Goal: Task Accomplishment & Management: Complete application form

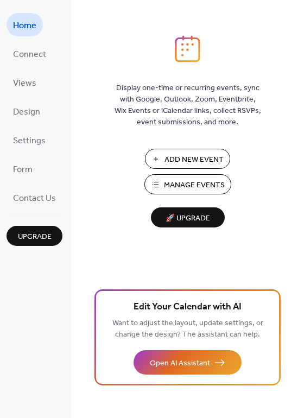
click at [184, 164] on span "Add New Event" at bounding box center [193, 159] width 59 height 11
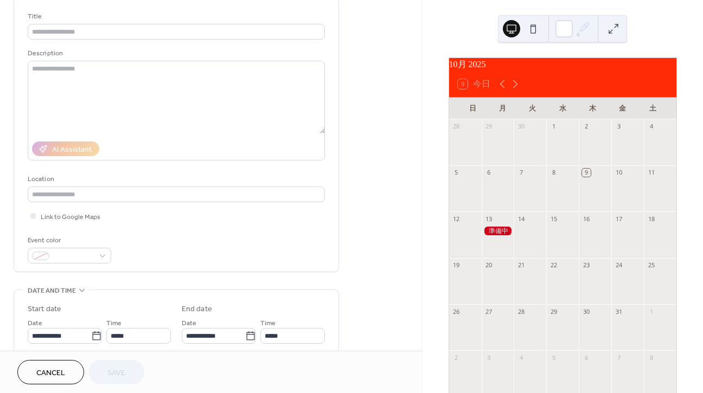
scroll to position [15, 0]
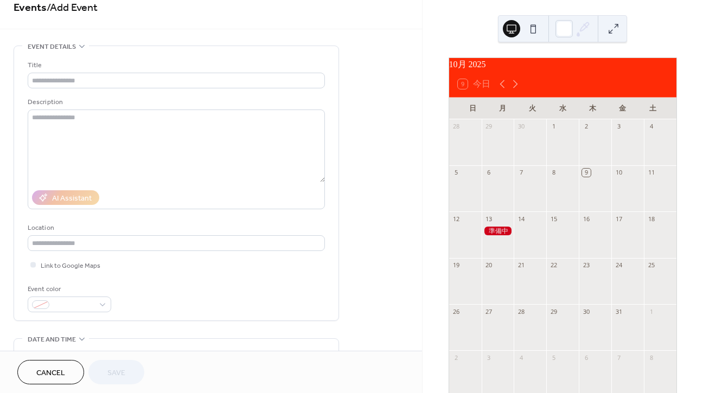
click at [502, 236] on div at bounding box center [498, 231] width 33 height 9
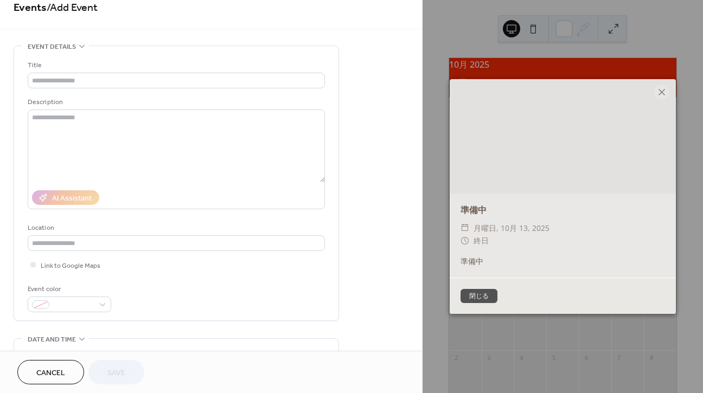
click at [488, 293] on button "閉じる" at bounding box center [479, 296] width 37 height 14
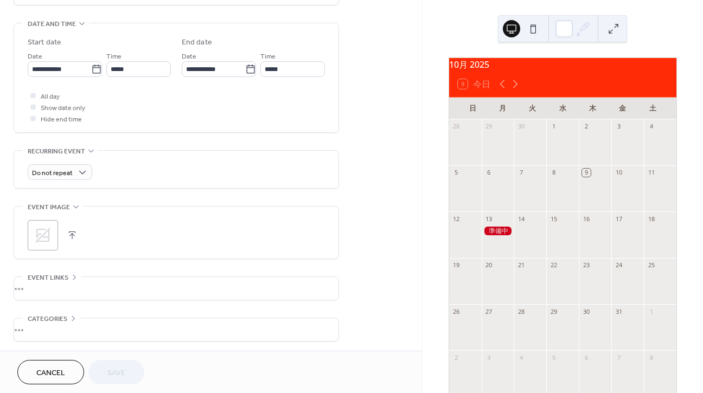
scroll to position [329, 0]
click at [502, 235] on div at bounding box center [498, 231] width 33 height 9
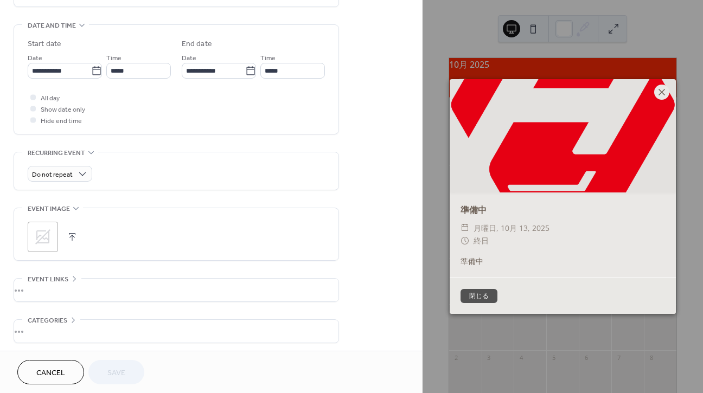
click at [663, 91] on icon at bounding box center [662, 92] width 7 height 7
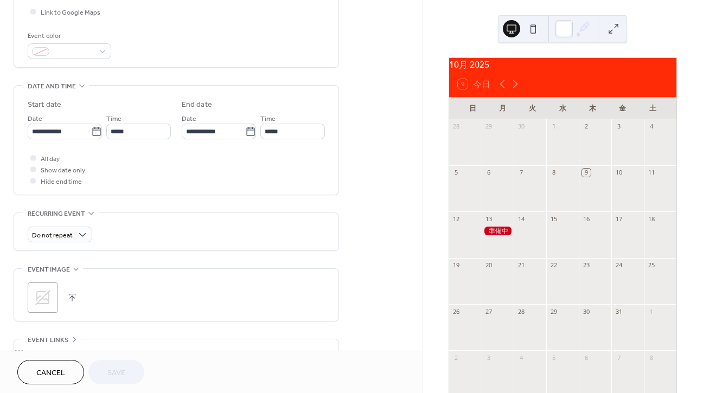
scroll to position [270, 0]
click at [35, 162] on div at bounding box center [33, 156] width 11 height 11
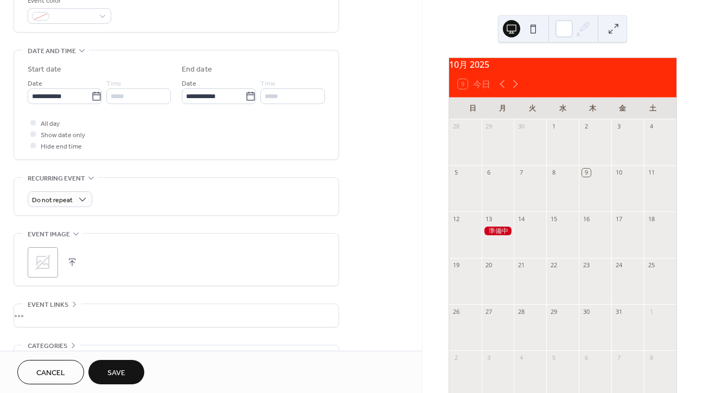
scroll to position [305, 0]
click at [72, 101] on input "**********" at bounding box center [59, 94] width 63 height 16
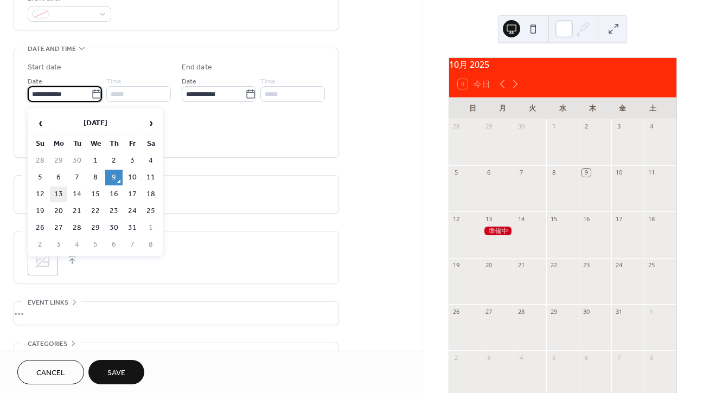
click at [59, 196] on td "13" at bounding box center [58, 195] width 17 height 16
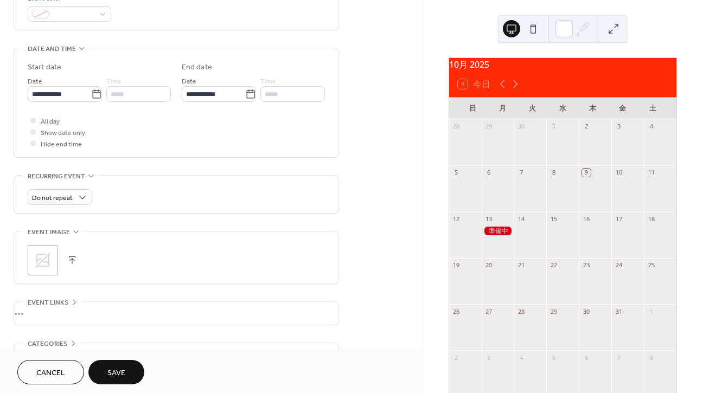
type input "**********"
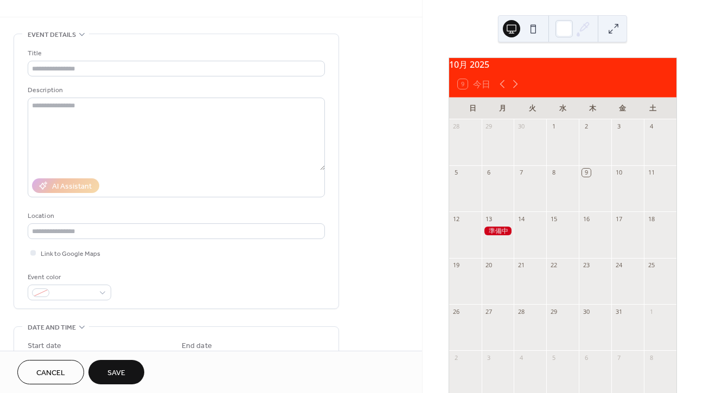
scroll to position [17, 0]
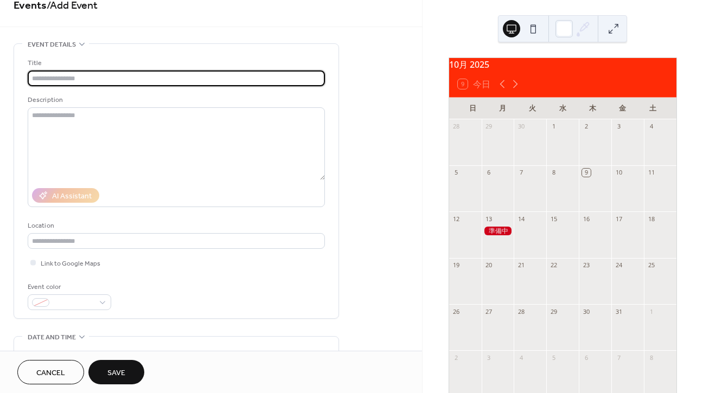
click at [153, 78] on input "text" at bounding box center [176, 79] width 297 height 16
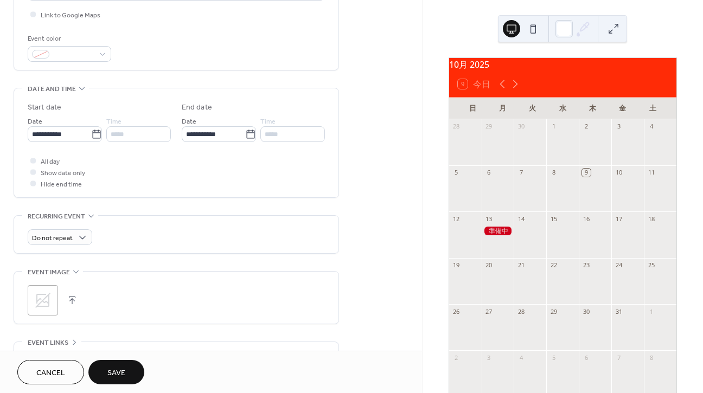
scroll to position [272, 0]
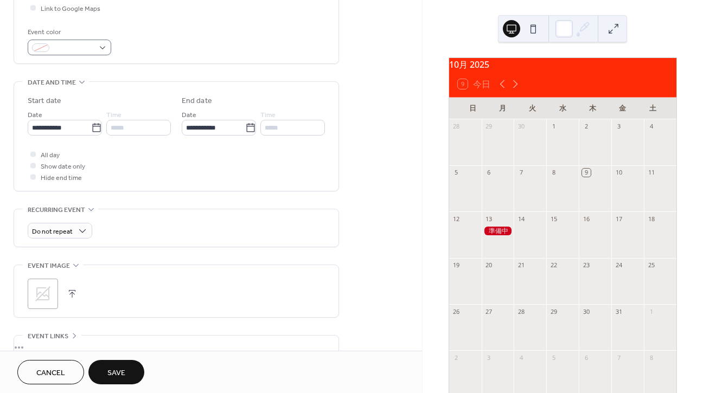
type input "**********"
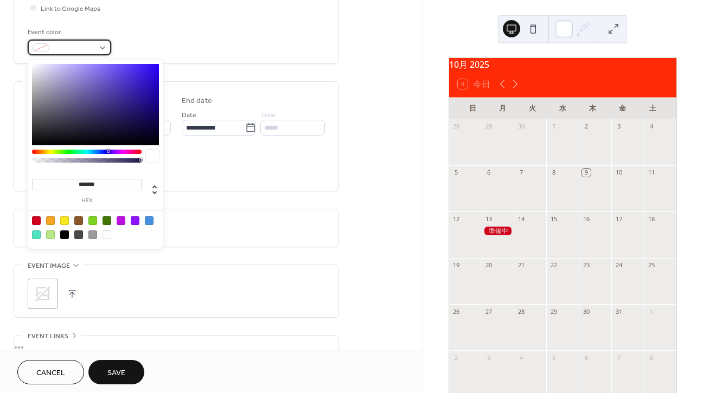
click at [106, 52] on div at bounding box center [70, 48] width 84 height 16
click at [65, 234] on div at bounding box center [64, 235] width 9 height 9
type input "*******"
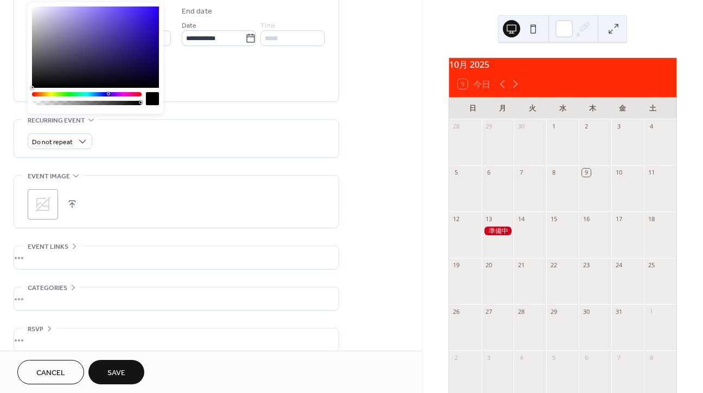
scroll to position [375, 0]
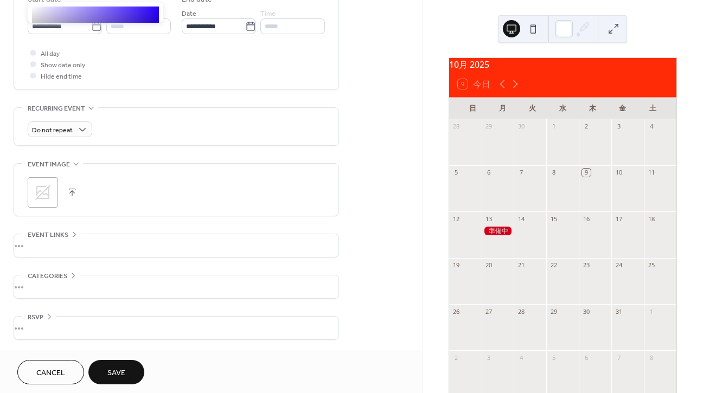
click at [48, 241] on div "•••" at bounding box center [176, 245] width 324 height 23
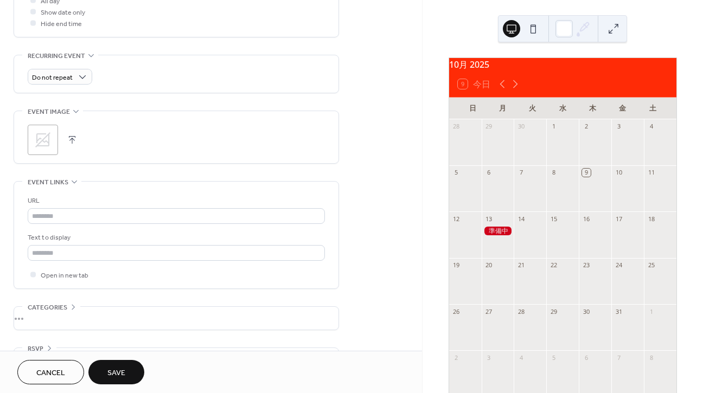
scroll to position [435, 0]
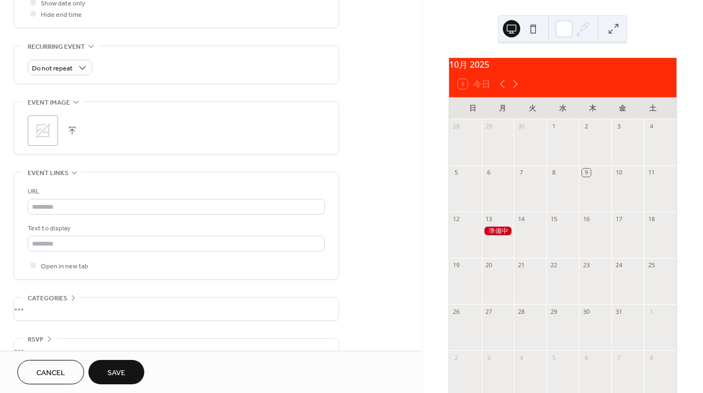
click at [50, 136] on icon at bounding box center [42, 130] width 17 height 17
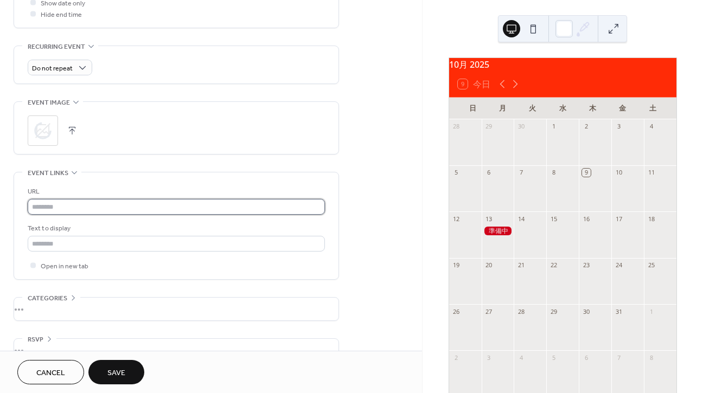
click at [68, 210] on input "text" at bounding box center [176, 207] width 297 height 16
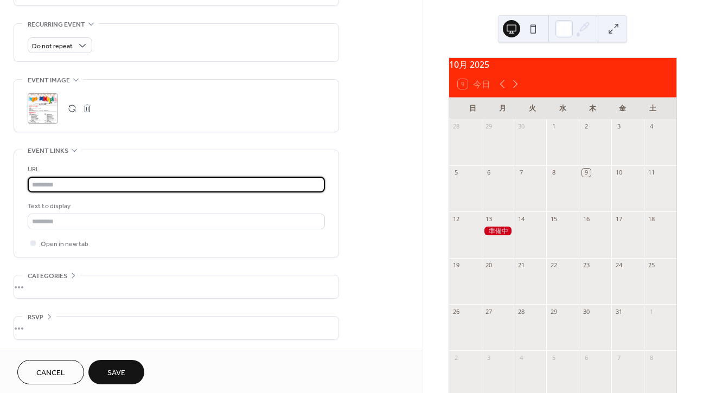
scroll to position [463, 0]
click at [118, 375] on span "Save" at bounding box center [116, 373] width 18 height 11
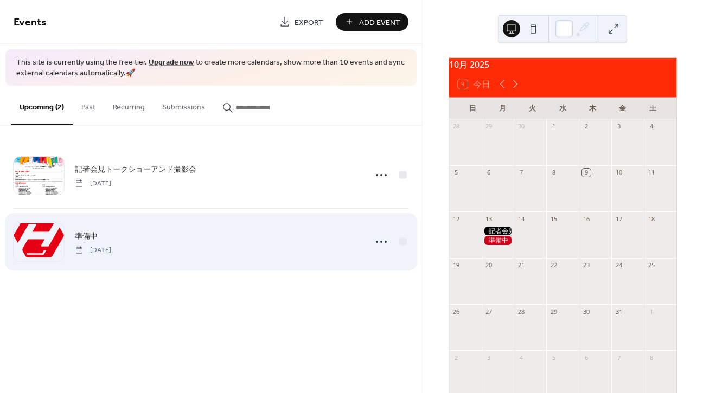
click at [285, 250] on div "準備中 Monday, October 13, 2025" at bounding box center [217, 242] width 284 height 24
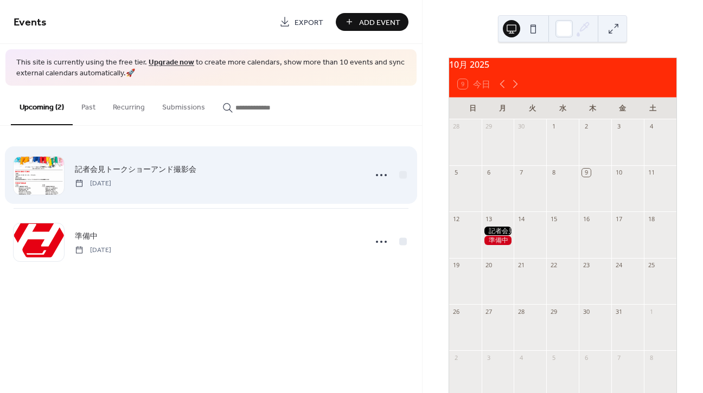
click at [305, 181] on div "記者会見トークショーアンド撮影会 Monday, October 13, 2025" at bounding box center [217, 175] width 284 height 24
click at [389, 177] on icon at bounding box center [381, 175] width 17 height 17
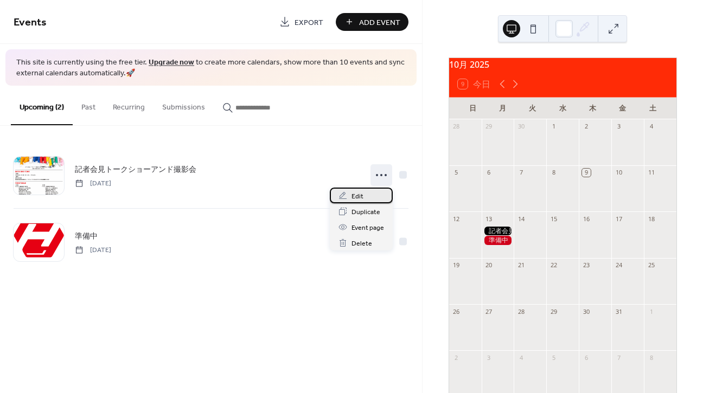
click at [357, 199] on span "Edit" at bounding box center [358, 196] width 12 height 11
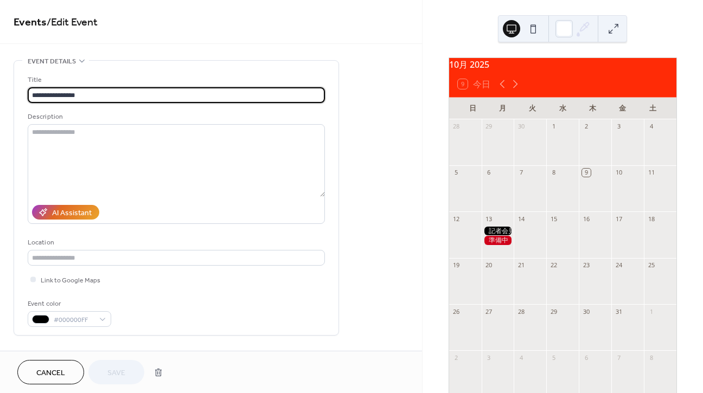
click at [119, 95] on input "**********" at bounding box center [176, 95] width 297 height 16
type input "**********"
click at [125, 370] on span "Save" at bounding box center [116, 373] width 18 height 11
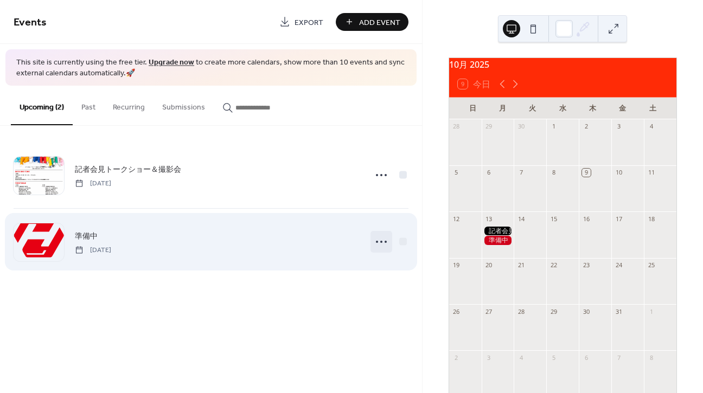
click at [380, 244] on icon at bounding box center [381, 241] width 17 height 17
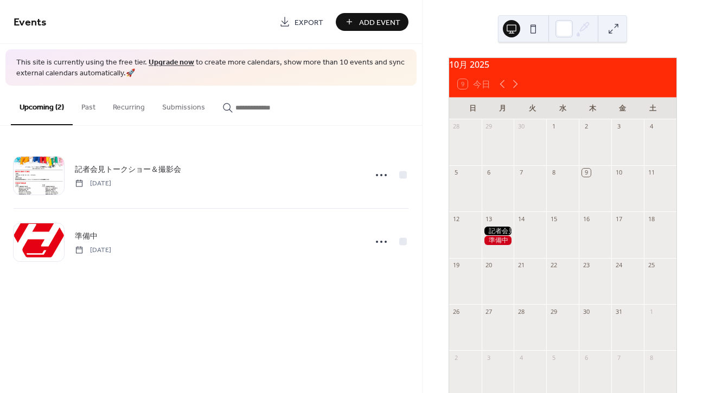
click at [240, 318] on div "Events Export Add Event This site is currently using the free tier. Upgrade now…" at bounding box center [211, 196] width 422 height 393
